Goal: Task Accomplishment & Management: Manage account settings

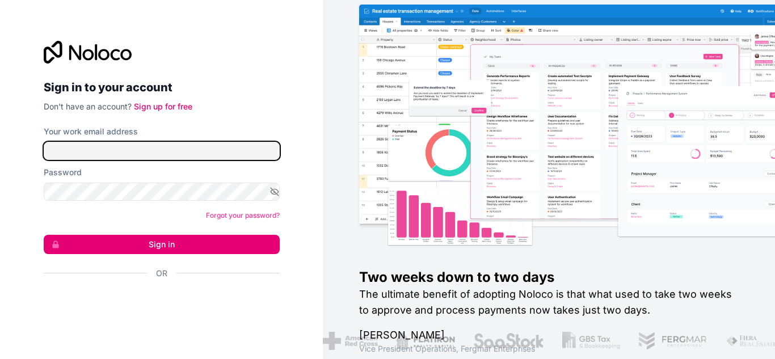
type input "[EMAIL_ADDRESS][DOMAIN_NAME]"
drag, startPoint x: 211, startPoint y: 148, endPoint x: 20, endPoint y: 154, distance: 191.3
click at [11, 161] on div "Sign in to your account Don't have an account? Sign up for free Your work email…" at bounding box center [161, 179] width 323 height 359
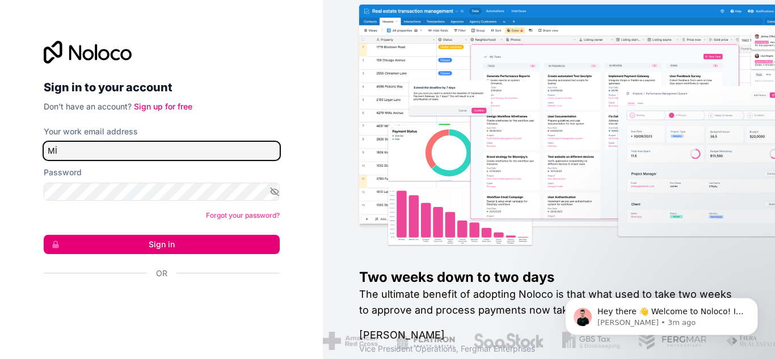
type input "M"
type input "[EMAIL_ADDRESS][DOMAIN_NAME]"
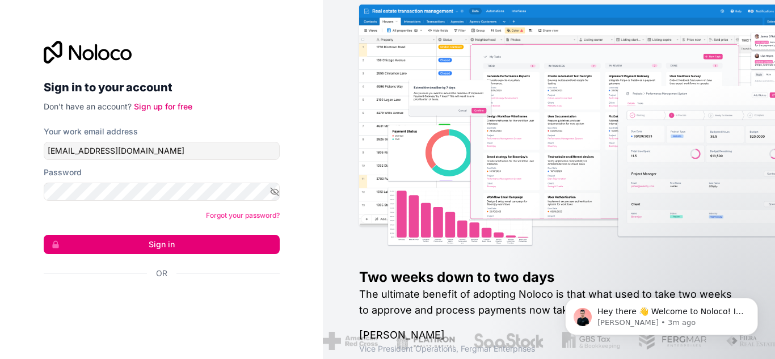
click at [98, 238] on button "Sign in" at bounding box center [162, 244] width 236 height 19
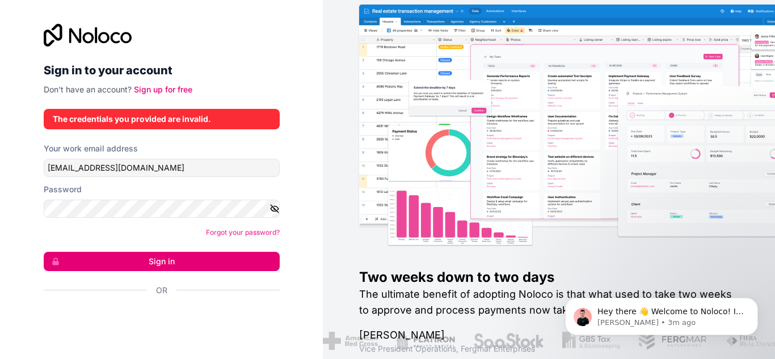
click at [273, 208] on icon "button" at bounding box center [274, 209] width 10 height 10
click at [142, 261] on button "Sign in" at bounding box center [162, 261] width 236 height 19
click at [144, 261] on button "Sign in" at bounding box center [162, 261] width 236 height 19
click at [145, 261] on button "Sign in" at bounding box center [162, 261] width 236 height 19
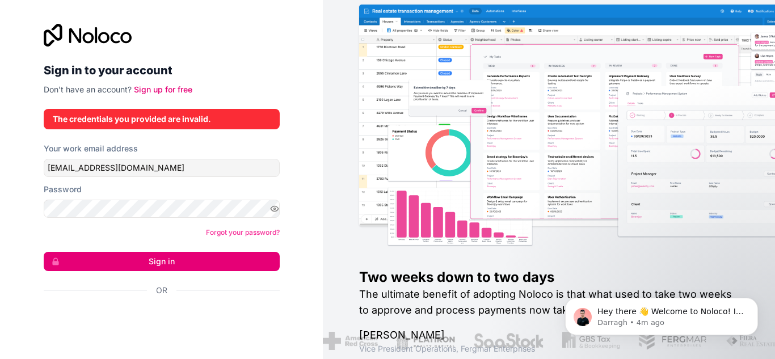
click at [146, 263] on button "Sign in" at bounding box center [162, 261] width 236 height 19
click at [146, 264] on button "Sign in" at bounding box center [162, 261] width 236 height 19
